Goal: Task Accomplishment & Management: Complete application form

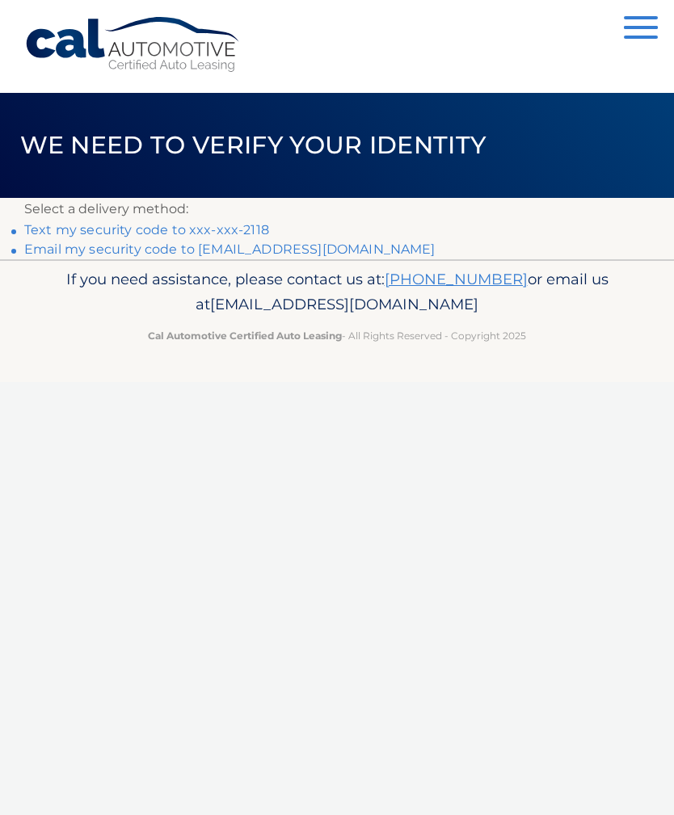
click at [197, 229] on link "Text my security code to xxx-xxx-2118" at bounding box center [146, 229] width 245 height 15
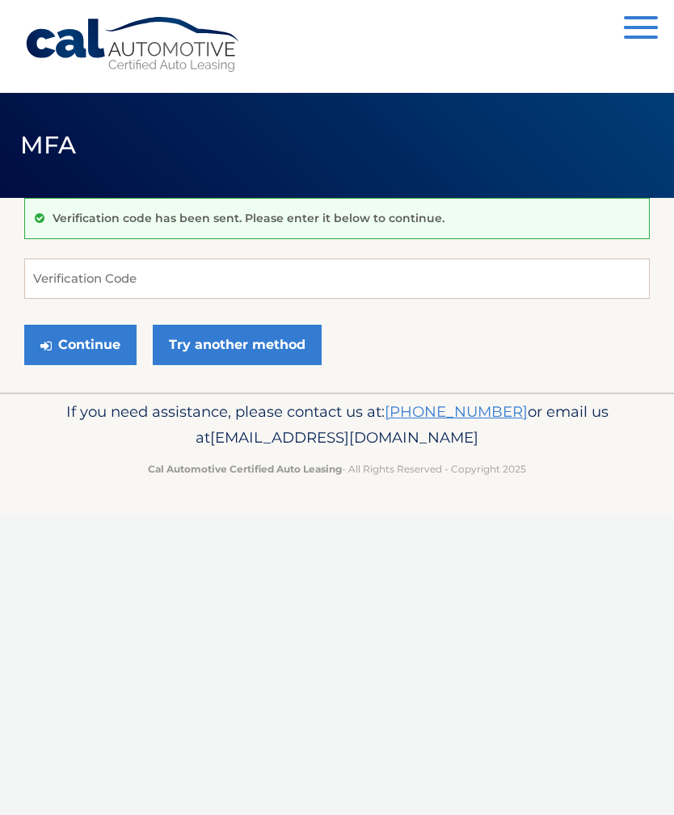
click at [673, 189] on html "Cal Automotive Menu Dashboard FAQ's Logout ×" at bounding box center [337, 407] width 674 height 815
click at [57, 280] on input "Verification Code" at bounding box center [336, 278] width 625 height 40
type input "035549"
click at [80, 344] on button "Continue" at bounding box center [80, 345] width 112 height 40
click at [48, 346] on icon "submit" at bounding box center [45, 345] width 11 height 13
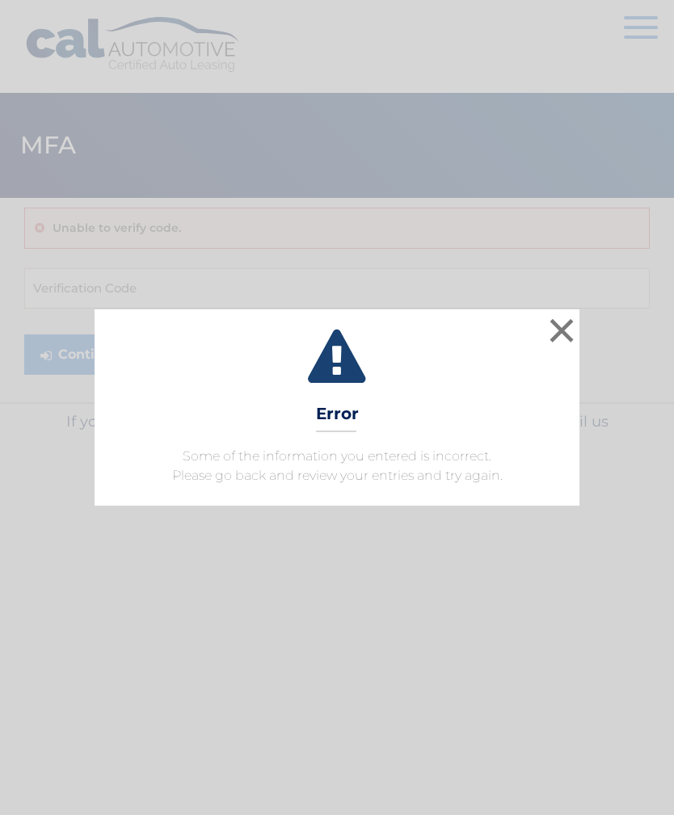
click at [555, 334] on button "×" at bounding box center [561, 330] width 32 height 32
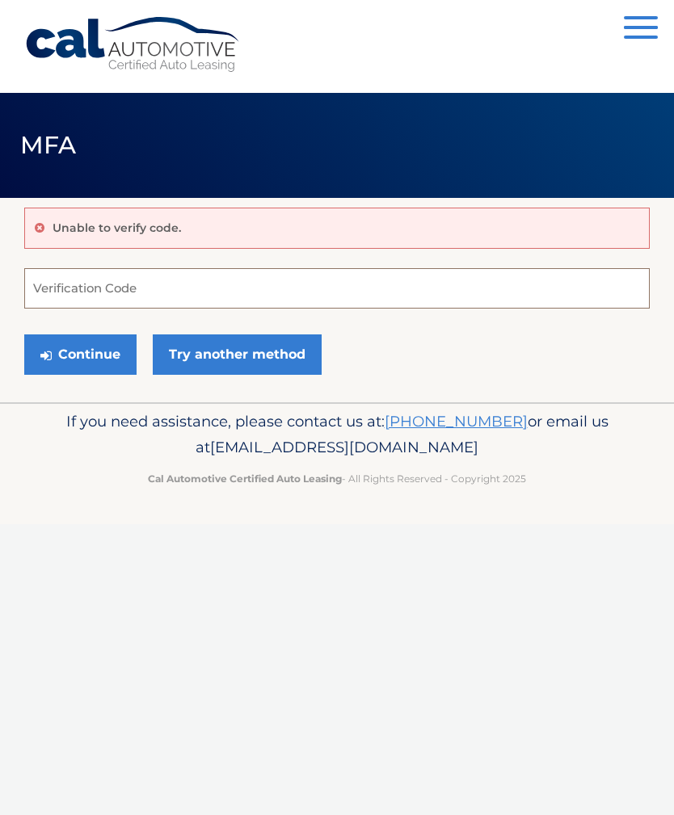
click at [57, 294] on input "Verification Code" at bounding box center [336, 288] width 625 height 40
type input "035549"
click at [59, 359] on button "Continue" at bounding box center [80, 354] width 112 height 40
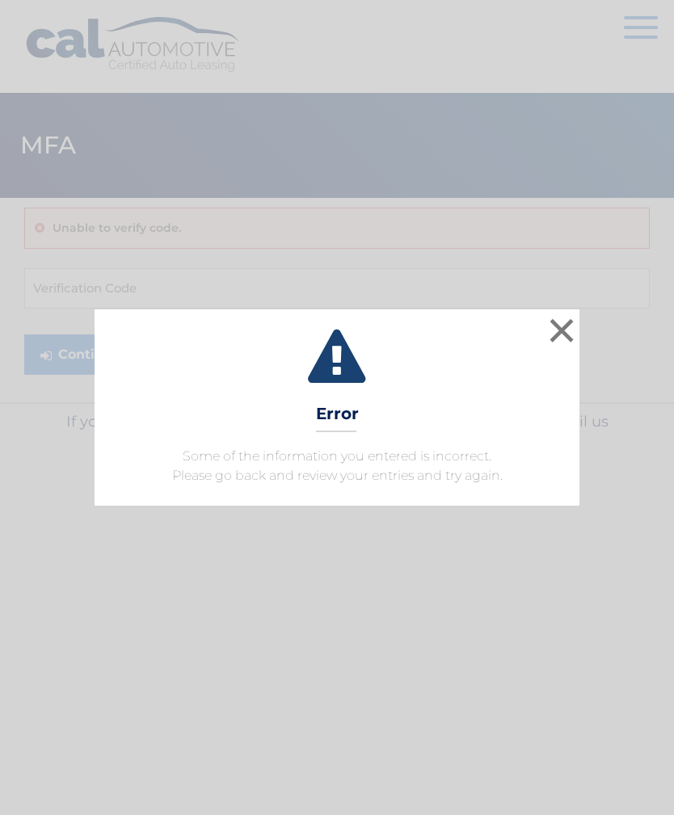
click at [546, 341] on button "×" at bounding box center [561, 330] width 32 height 32
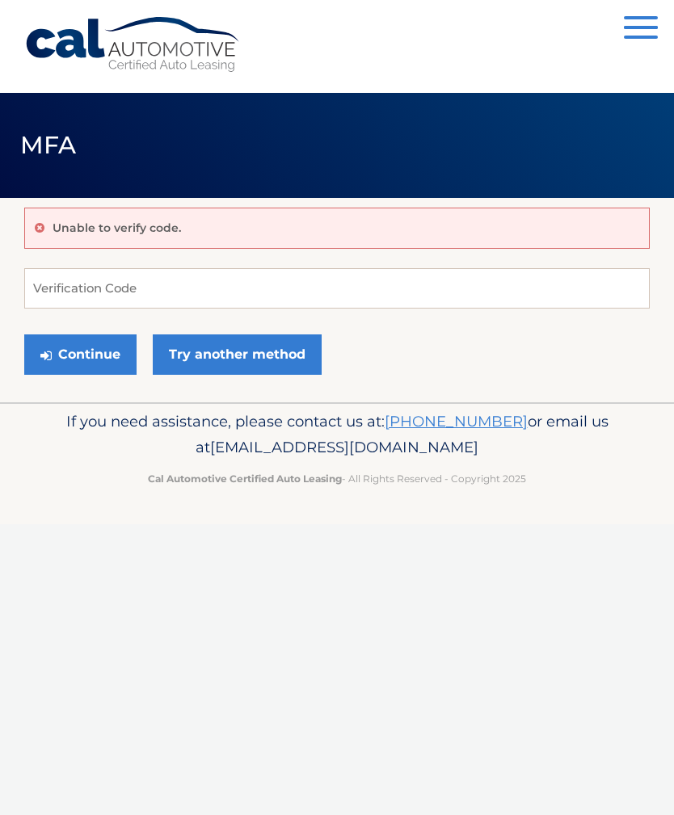
click at [216, 371] on link "Try another method" at bounding box center [237, 354] width 169 height 40
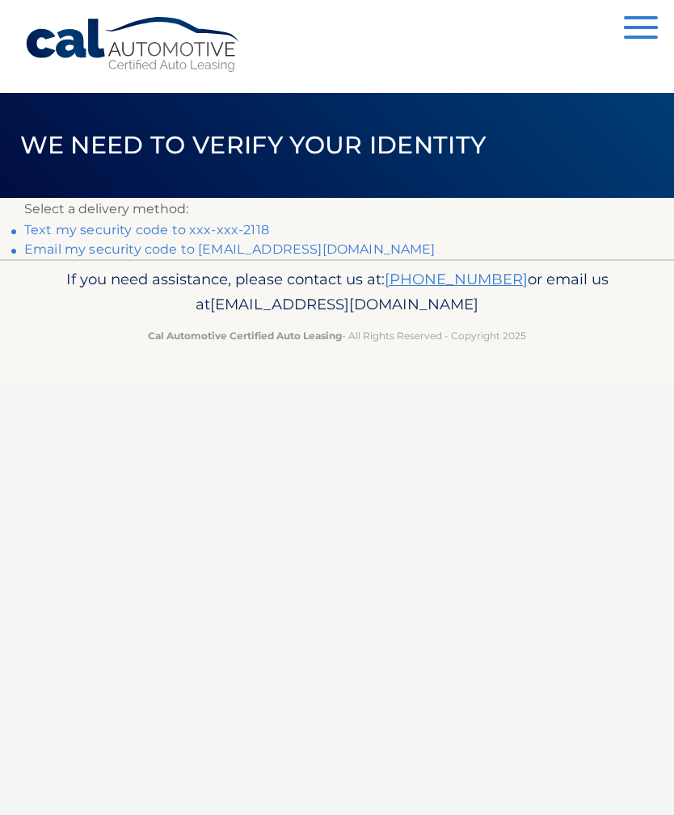
click at [305, 255] on link "Email my security code to [EMAIL_ADDRESS][DOMAIN_NAME]" at bounding box center [229, 248] width 411 height 15
